Goal: Register for event/course

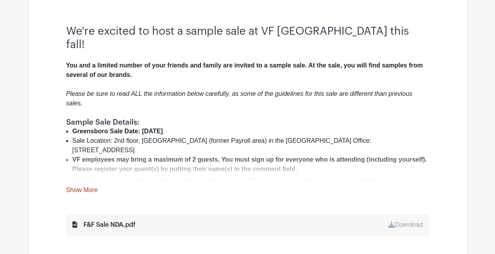
scroll to position [257, 0]
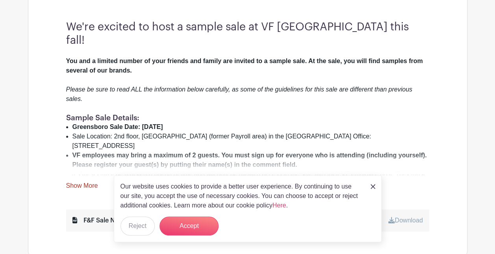
click at [91, 182] on link "Show More" at bounding box center [82, 187] width 32 height 10
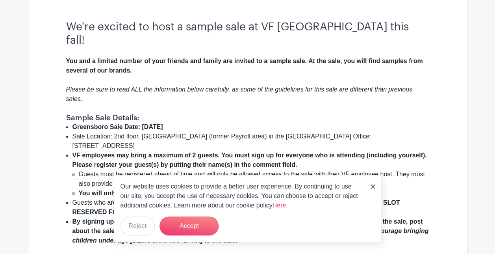
click at [371, 186] on img at bounding box center [373, 186] width 5 height 5
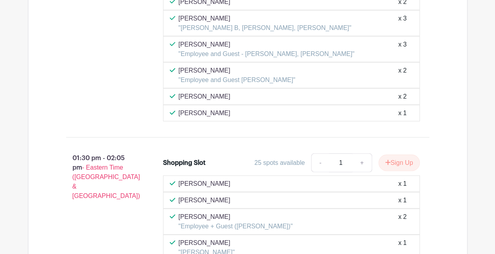
scroll to position [3901, 0]
click at [360, 154] on link "+" at bounding box center [362, 163] width 20 height 19
type input "2"
click at [394, 155] on button "Sign Up" at bounding box center [399, 163] width 41 height 17
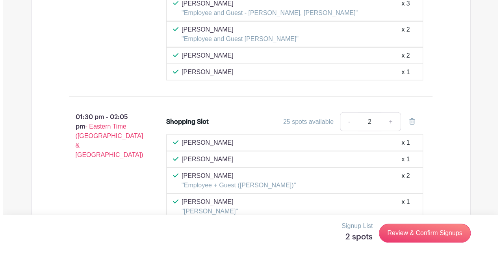
scroll to position [3978, 0]
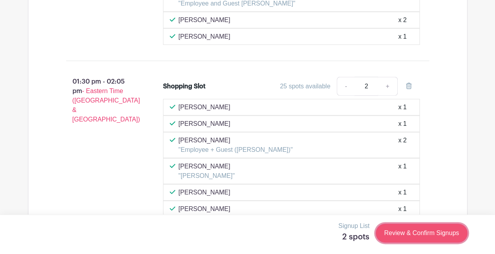
click at [444, 234] on link "Review & Confirm Signups" at bounding box center [421, 232] width 91 height 19
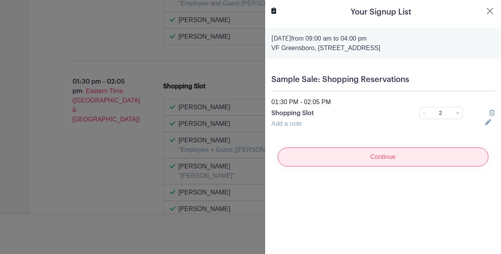
click at [374, 156] on input "Continue" at bounding box center [383, 156] width 211 height 19
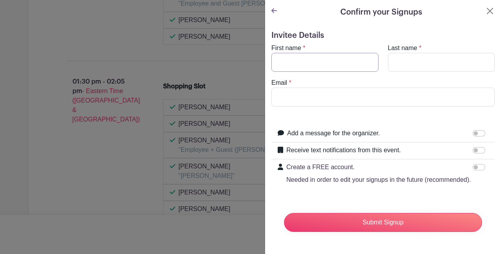
click at [342, 60] on input "First name" at bounding box center [325, 62] width 107 height 19
type input "[PERSON_NAME]"
click at [338, 99] on input "Email" at bounding box center [383, 97] width 223 height 19
type input "[EMAIL_ADDRESS][DOMAIN_NAME]"
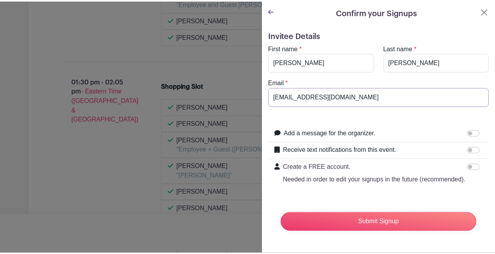
scroll to position [11, 0]
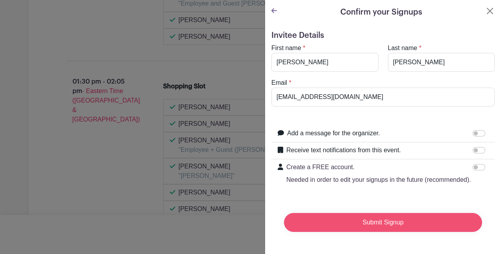
click at [361, 217] on input "Submit Signup" at bounding box center [383, 222] width 198 height 19
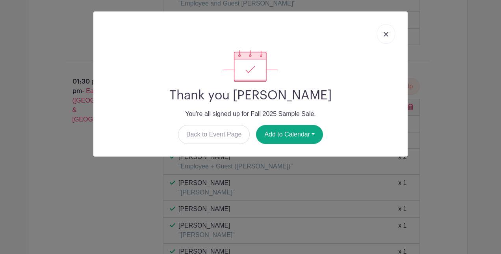
drag, startPoint x: 298, startPoint y: 138, endPoint x: 310, endPoint y: 162, distance: 26.8
click at [310, 162] on div "Thank you [PERSON_NAME] You're all signed up for Fall 2025 Sample Sale. Back to…" at bounding box center [250, 127] width 501 height 254
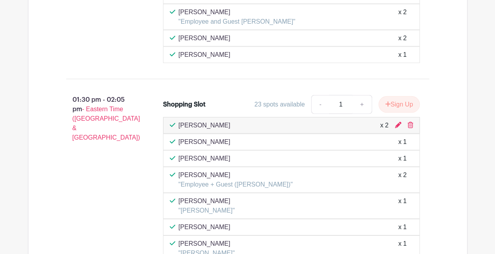
scroll to position [3891, 0]
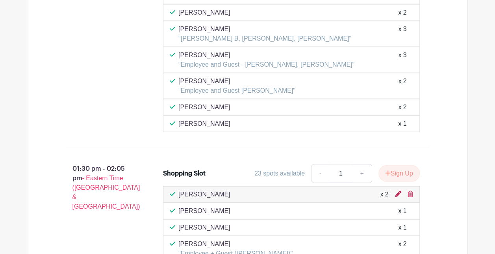
click at [398, 191] on icon at bounding box center [398, 194] width 6 height 6
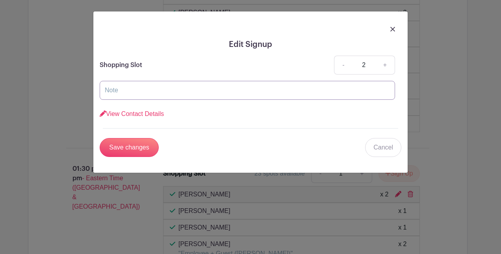
click at [141, 86] on input "text" at bounding box center [248, 90] width 296 height 19
type input "[PERSON_NAME] + [PERSON_NAME]"
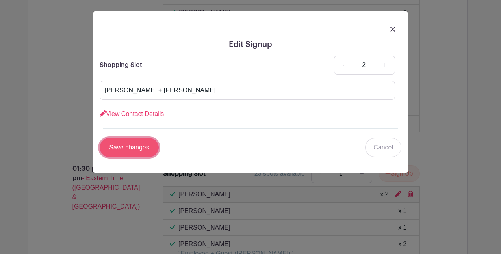
click at [130, 148] on input "Save changes" at bounding box center [129, 147] width 59 height 19
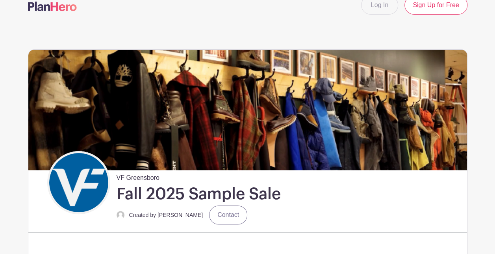
scroll to position [0, 0]
